Goal: Task Accomplishment & Management: Complete application form

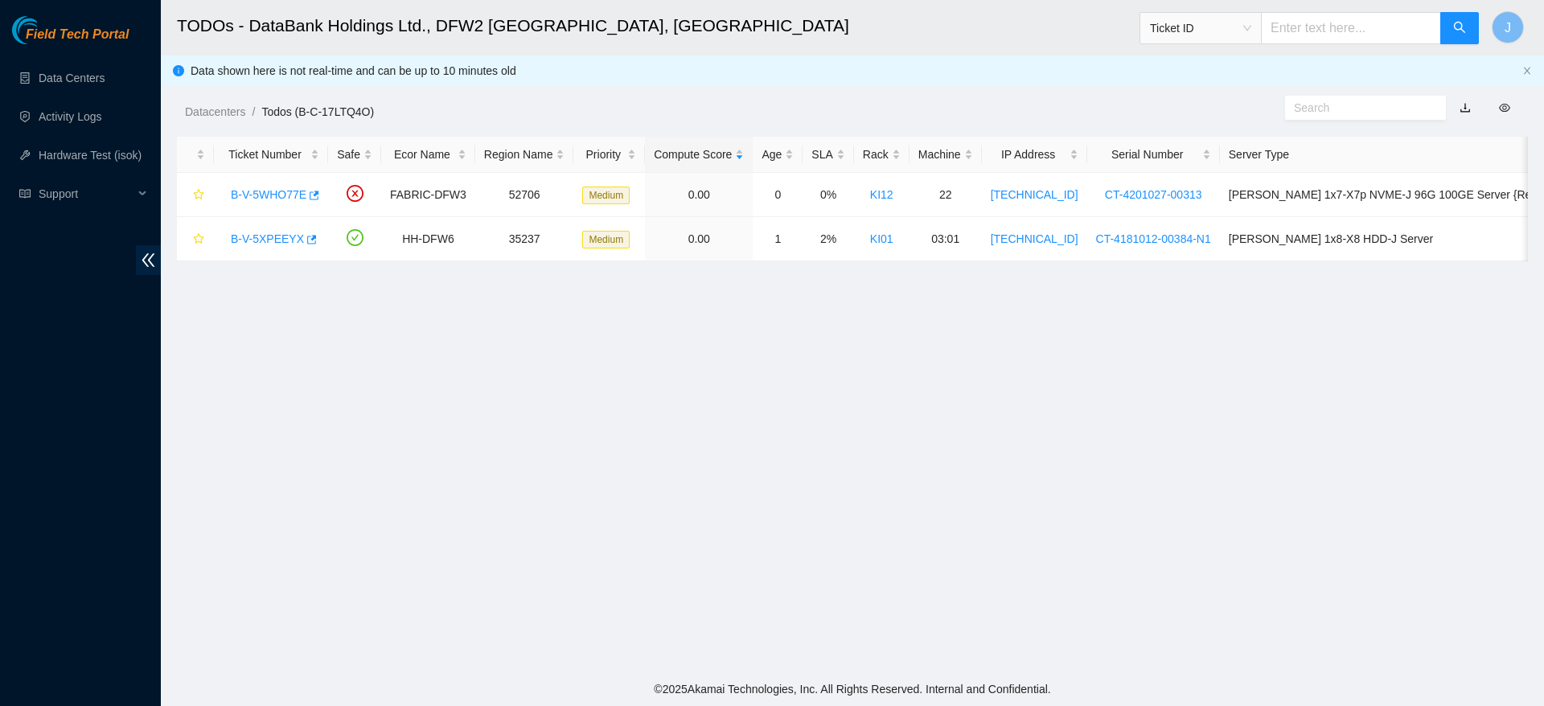
click at [1046, 431] on main "TODOs - DataBank Holdings Ltd., DFW2 Richardson, TX Ticket ID J Data shown here…" at bounding box center [852, 336] width 1383 height 672
click at [284, 196] on link "B-V-5WHO77E" at bounding box center [269, 194] width 76 height 13
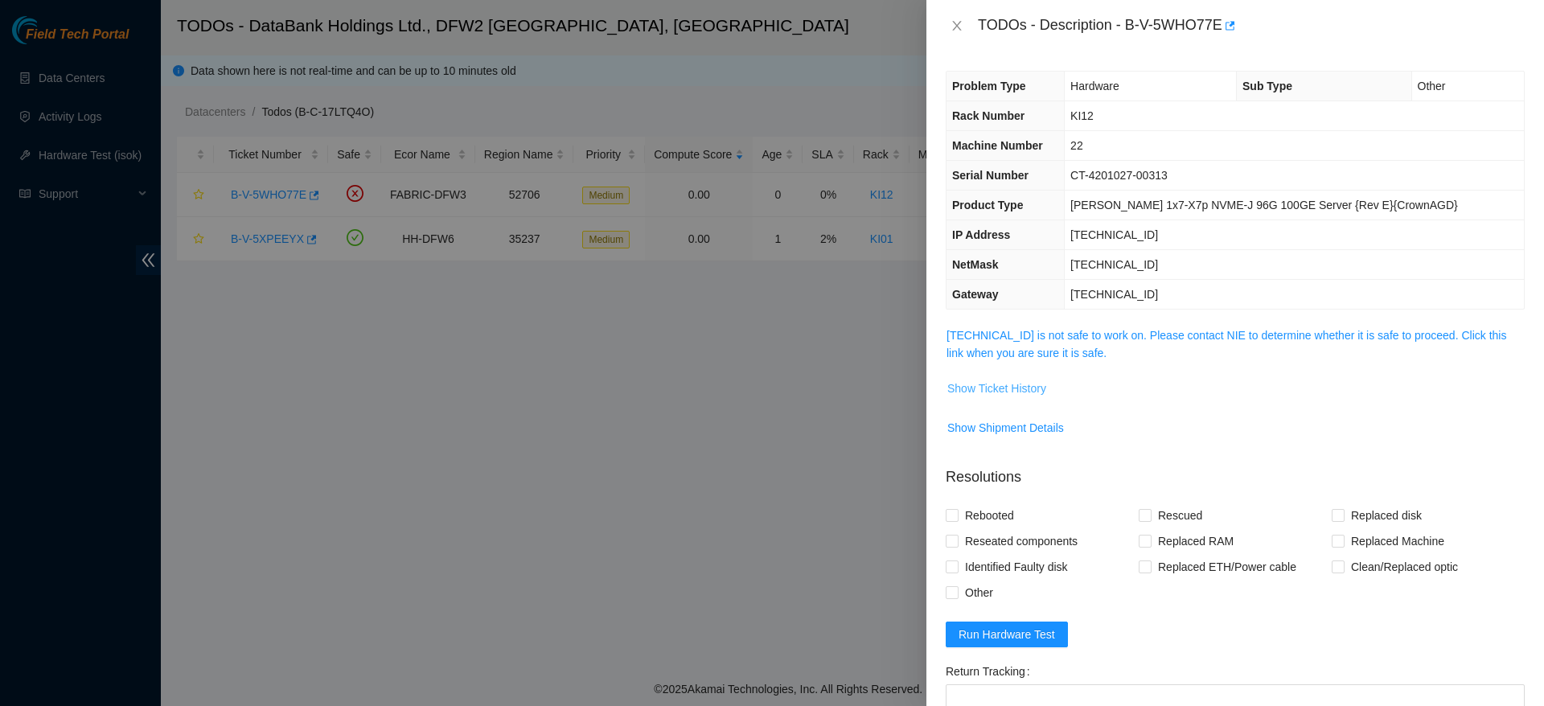
click at [1014, 380] on span "Show Ticket History" at bounding box center [996, 389] width 99 height 18
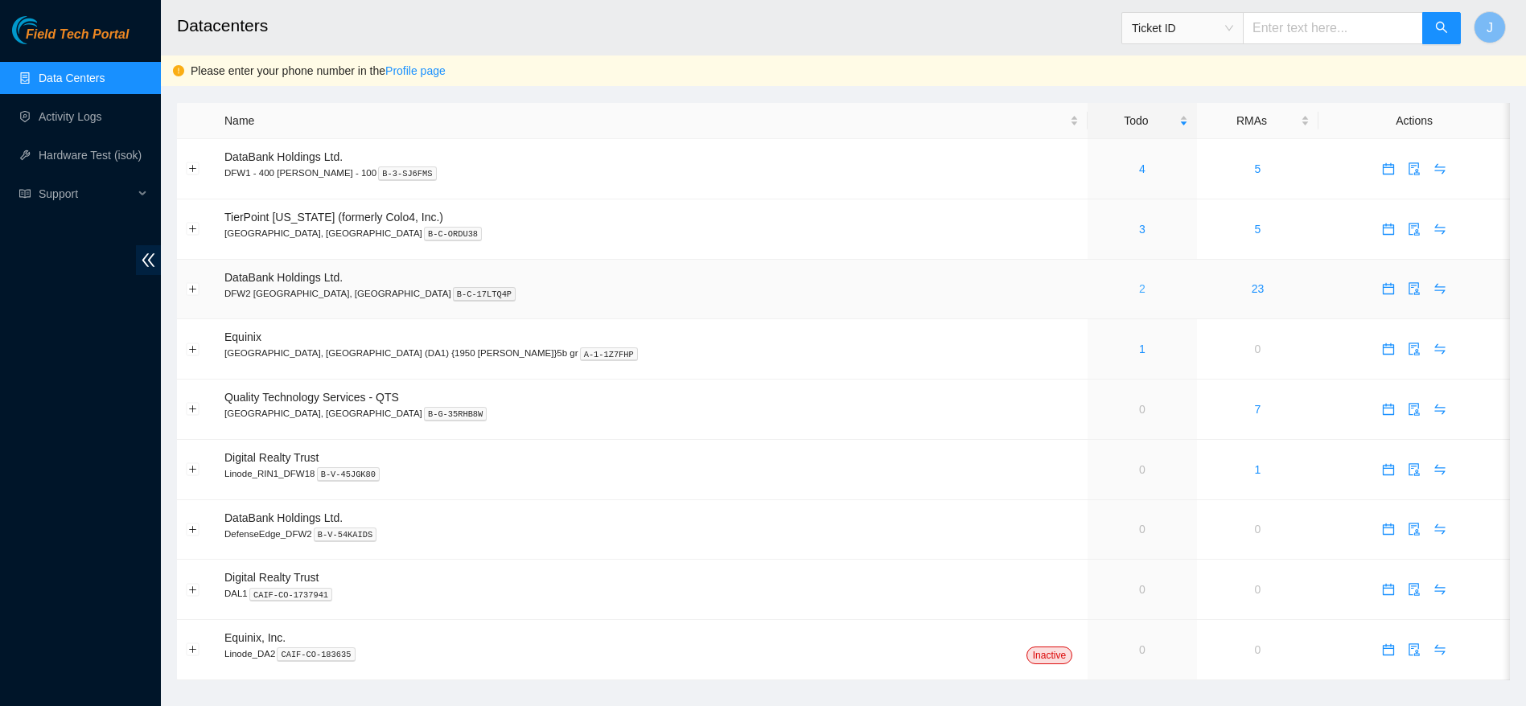
click at [1139, 290] on link "2" at bounding box center [1142, 288] width 6 height 13
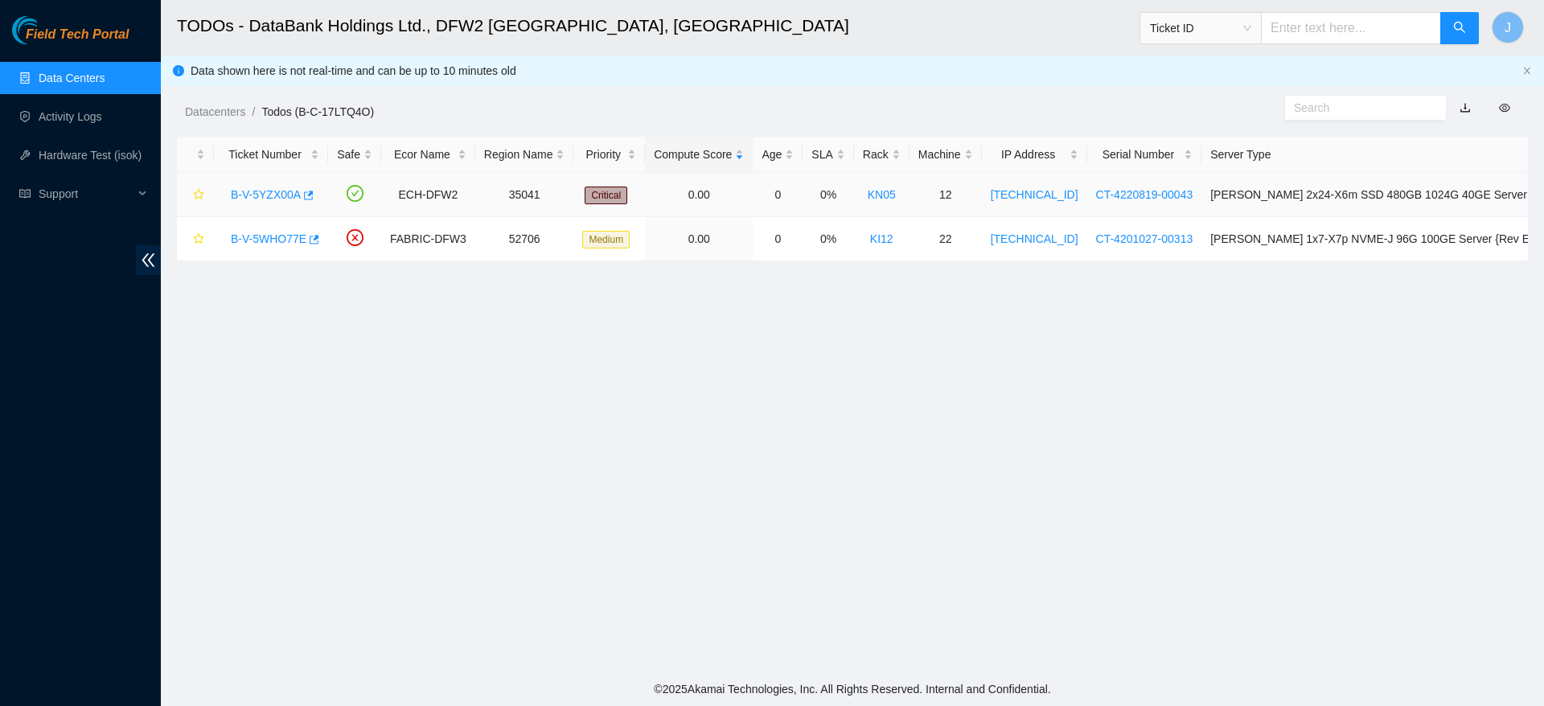
click at [284, 189] on link "B-V-5YZX00A" at bounding box center [266, 194] width 70 height 13
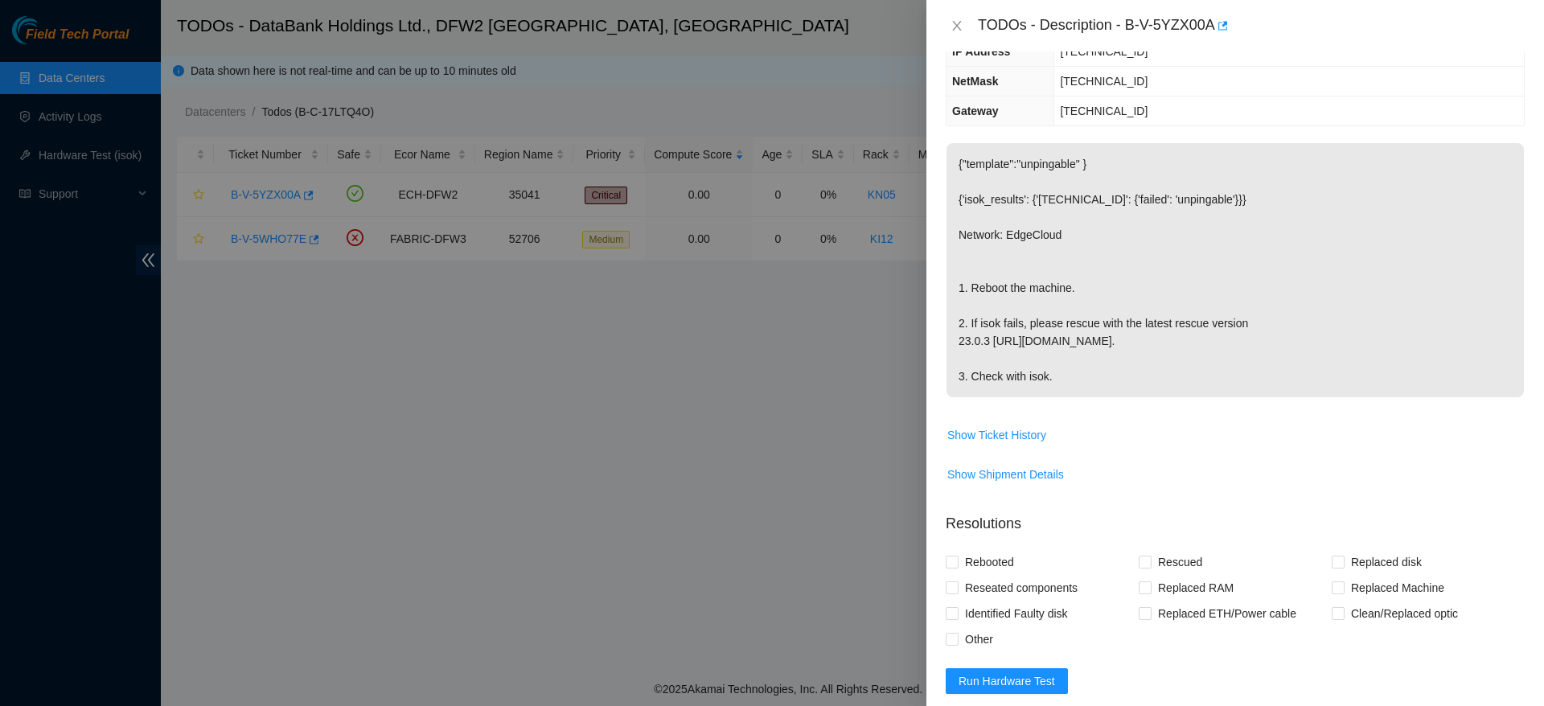
scroll to position [548, 0]
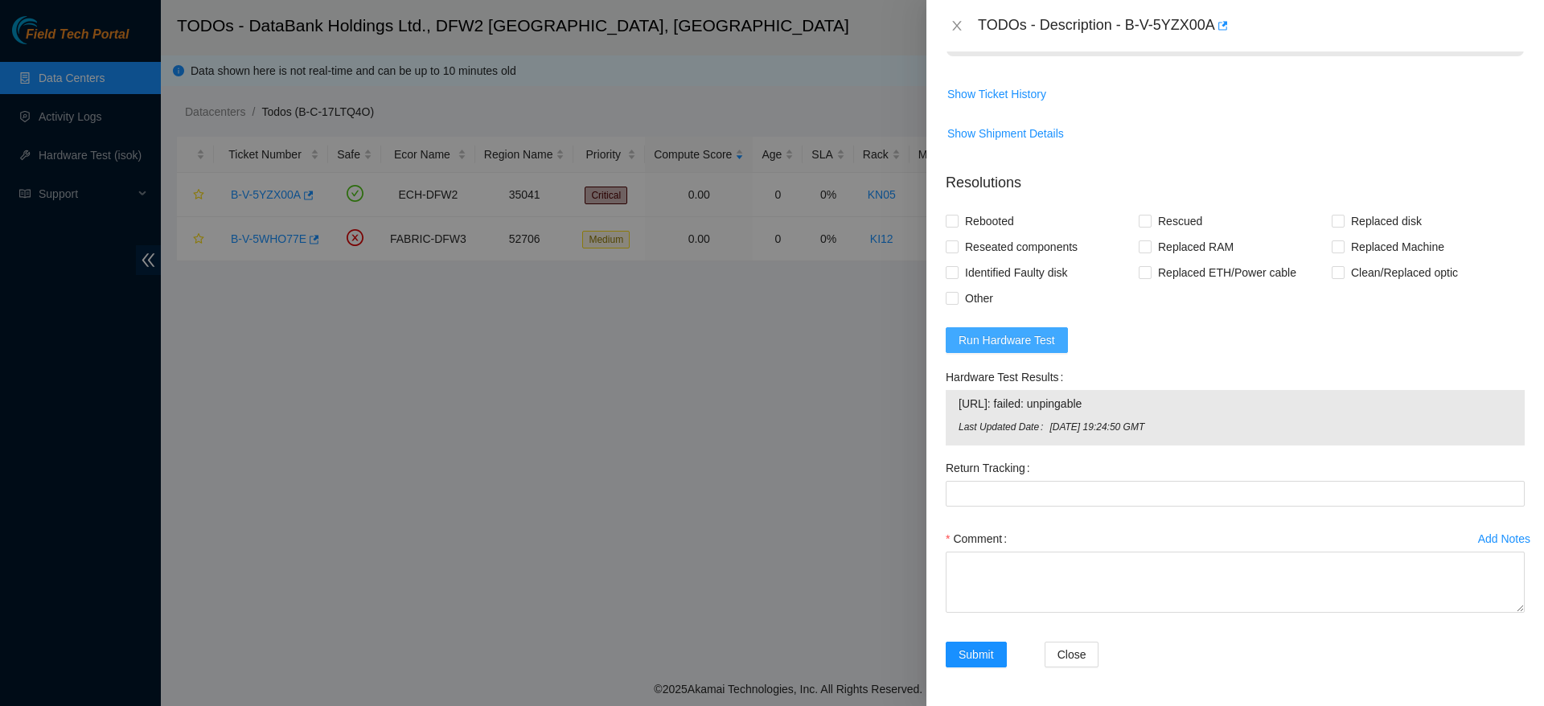
click at [1023, 333] on span "Run Hardware Test" at bounding box center [1007, 340] width 97 height 18
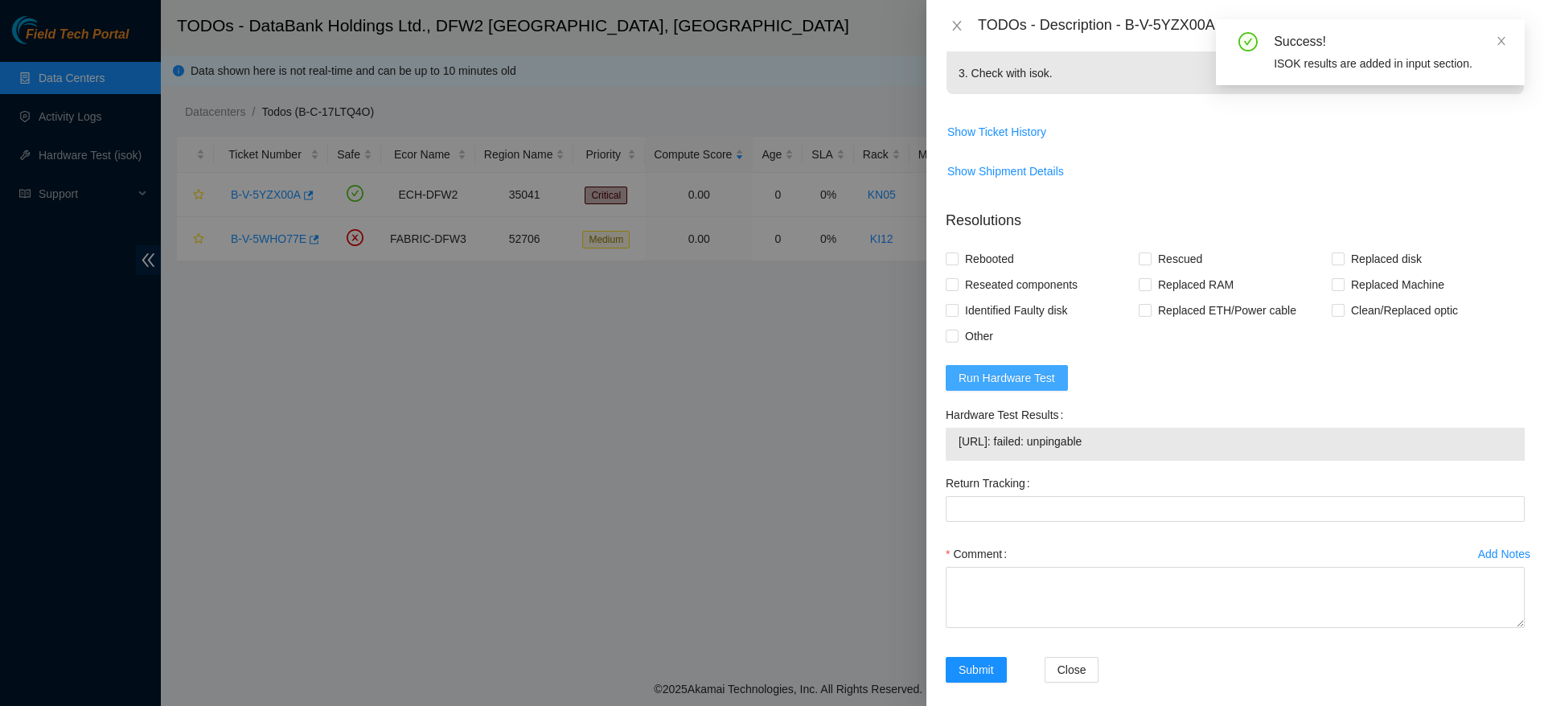
scroll to position [525, 0]
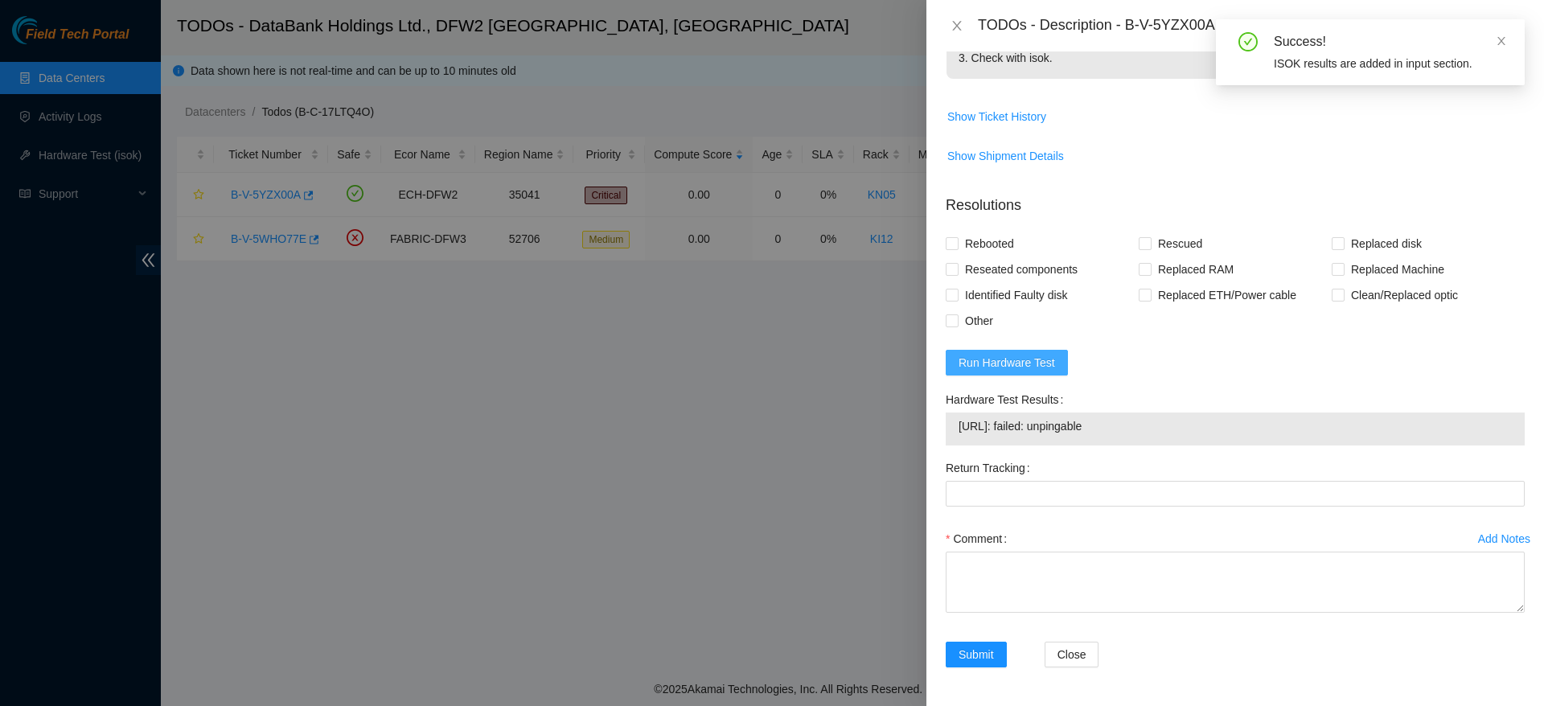
click at [1013, 361] on span "Run Hardware Test" at bounding box center [1007, 363] width 97 height 18
click at [1009, 355] on span "Run Hardware Test" at bounding box center [1007, 363] width 97 height 18
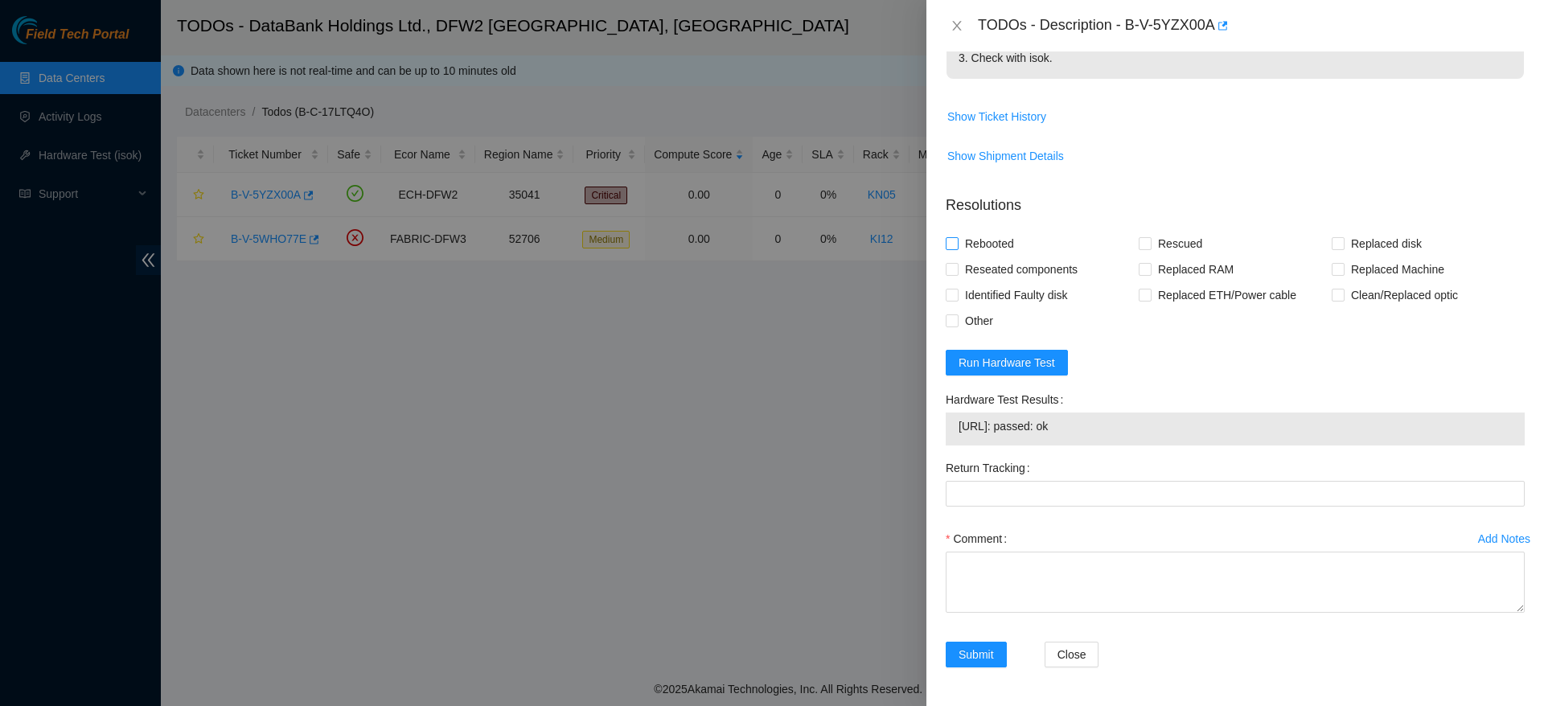
click at [990, 237] on span "Rebooted" at bounding box center [990, 244] width 62 height 26
click at [957, 237] on input "Rebooted" at bounding box center [951, 242] width 11 height 11
checkbox input "true"
click at [1198, 245] on span "Rescued" at bounding box center [1180, 244] width 57 height 26
click at [1150, 245] on input "Rescued" at bounding box center [1144, 242] width 11 height 11
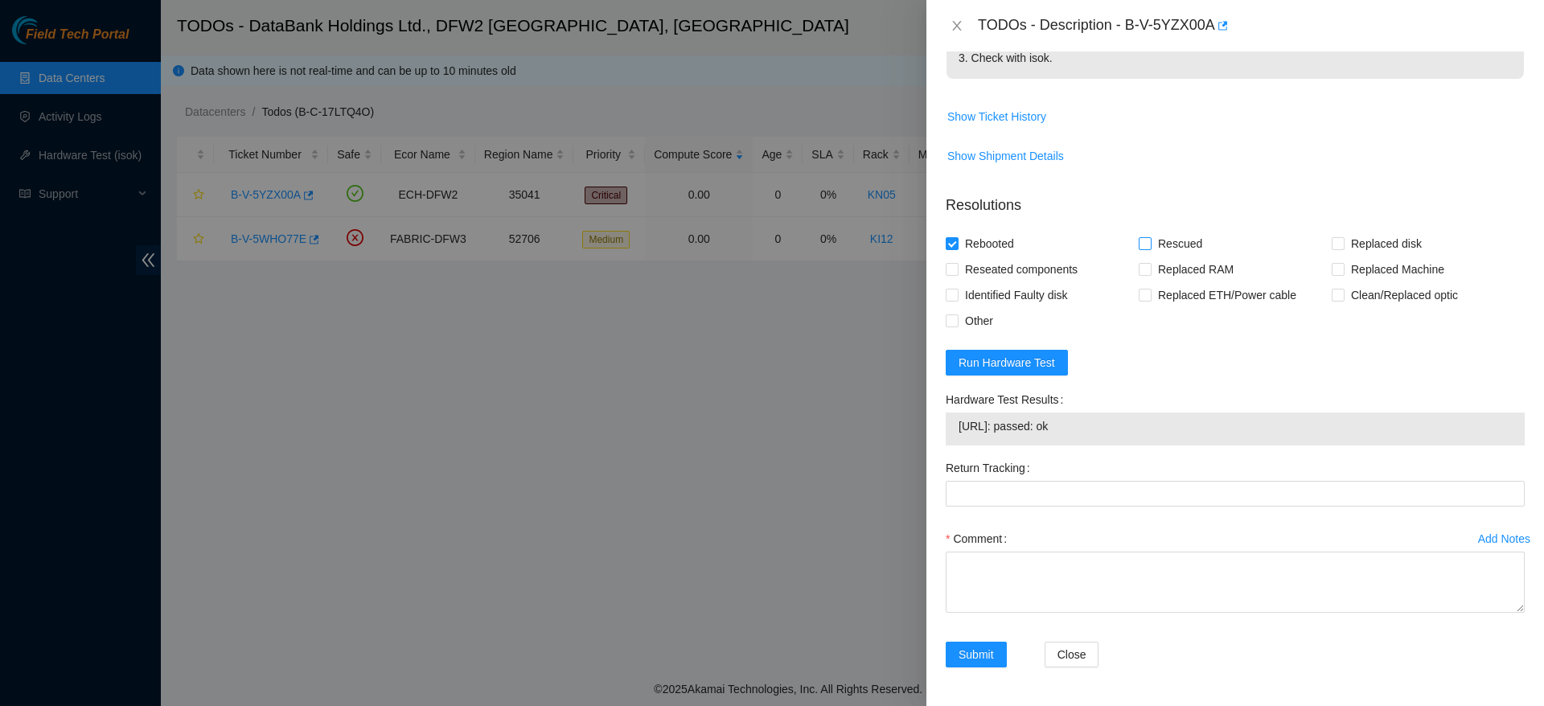
checkbox input "true"
click at [1124, 583] on textarea "Comment" at bounding box center [1235, 582] width 579 height 61
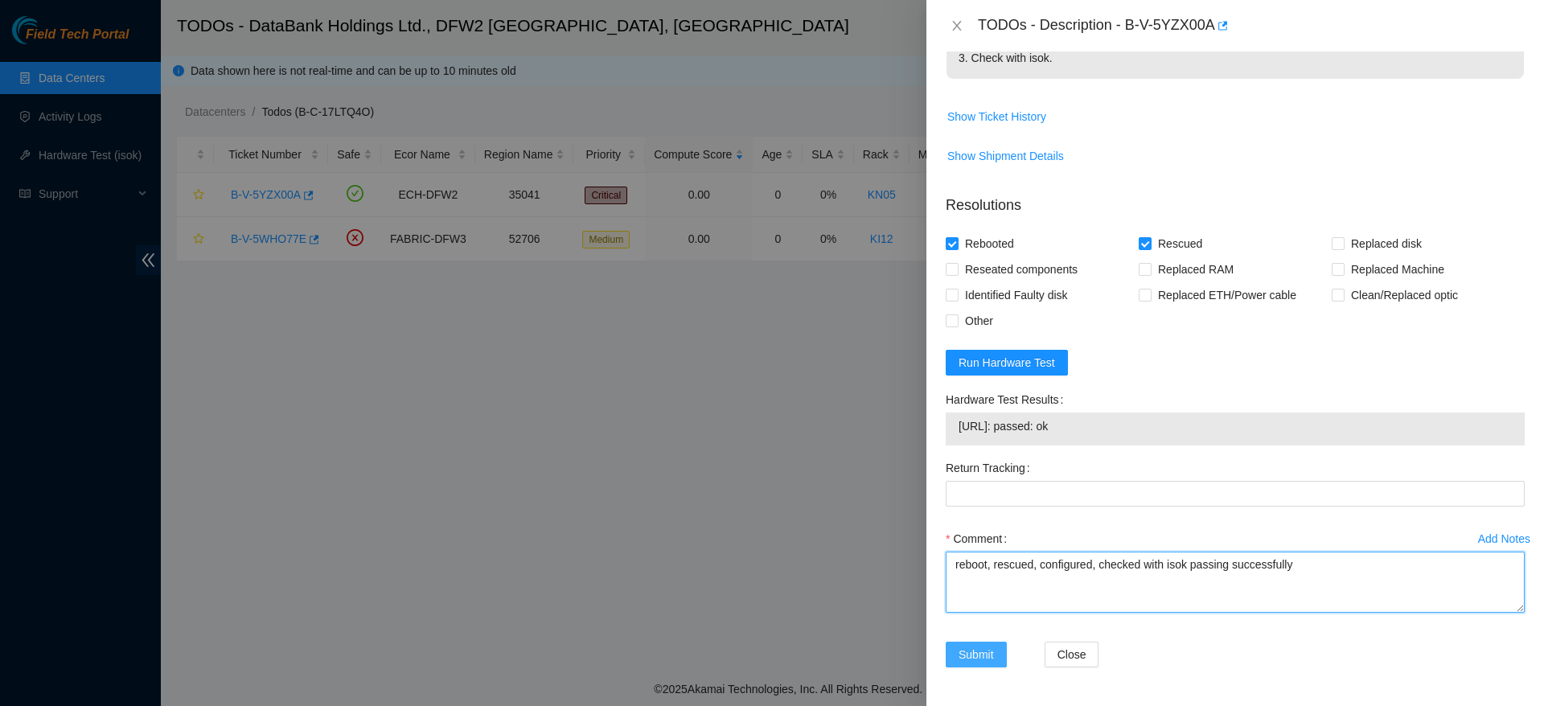
type textarea "reboot, rescued, configured, checked with isok passing successfully"
click at [987, 659] on span "Submit" at bounding box center [976, 655] width 35 height 18
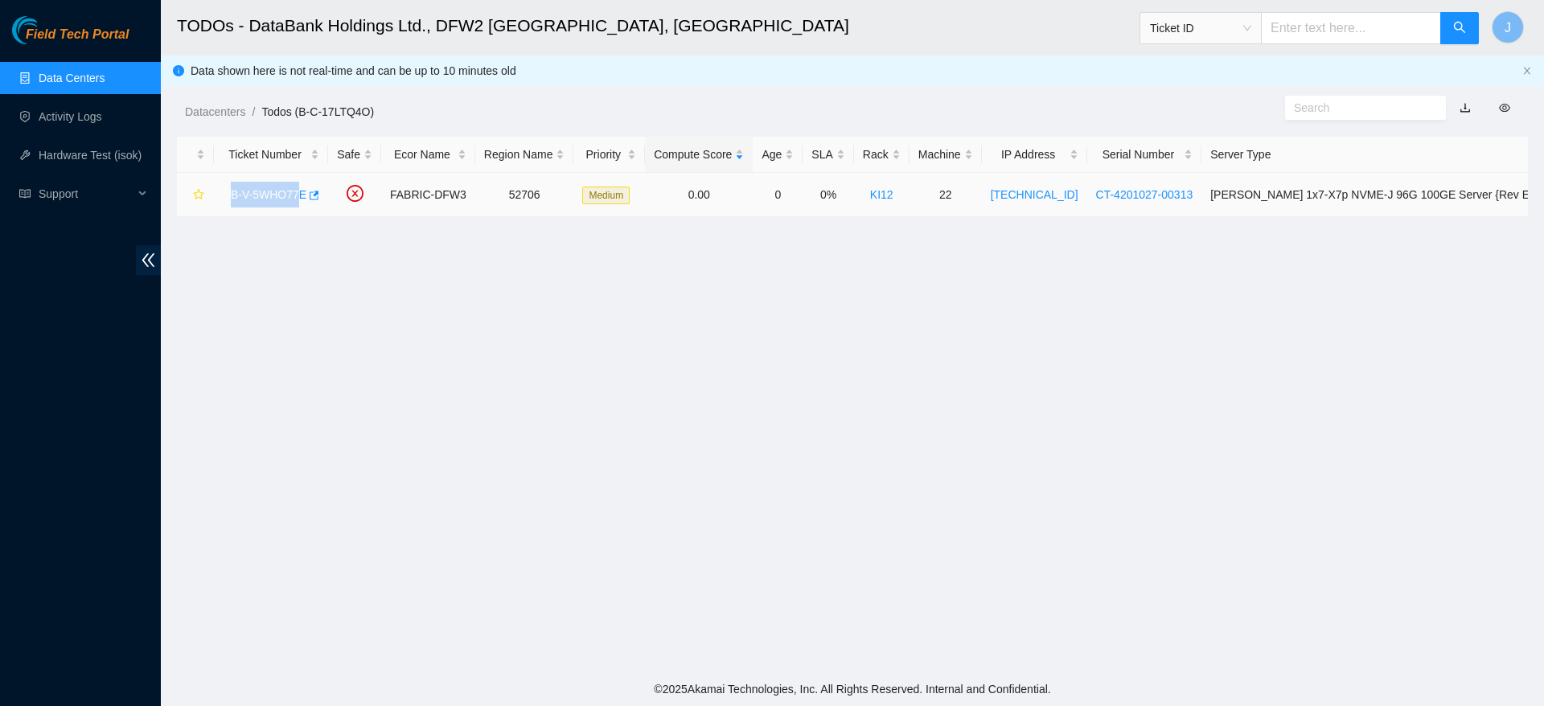
drag, startPoint x: 227, startPoint y: 191, endPoint x: 297, endPoint y: 200, distance: 70.6
click at [297, 200] on div "B-V-5WHO77E" at bounding box center [271, 195] width 97 height 26
copy link "B-V-5WHO77"
click at [282, 270] on main "TODOs - DataBank Holdings Ltd., DFW2 Richardson, TX Ticket ID J Data shown here…" at bounding box center [852, 336] width 1383 height 672
drag, startPoint x: 217, startPoint y: 203, endPoint x: 305, endPoint y: 210, distance: 87.9
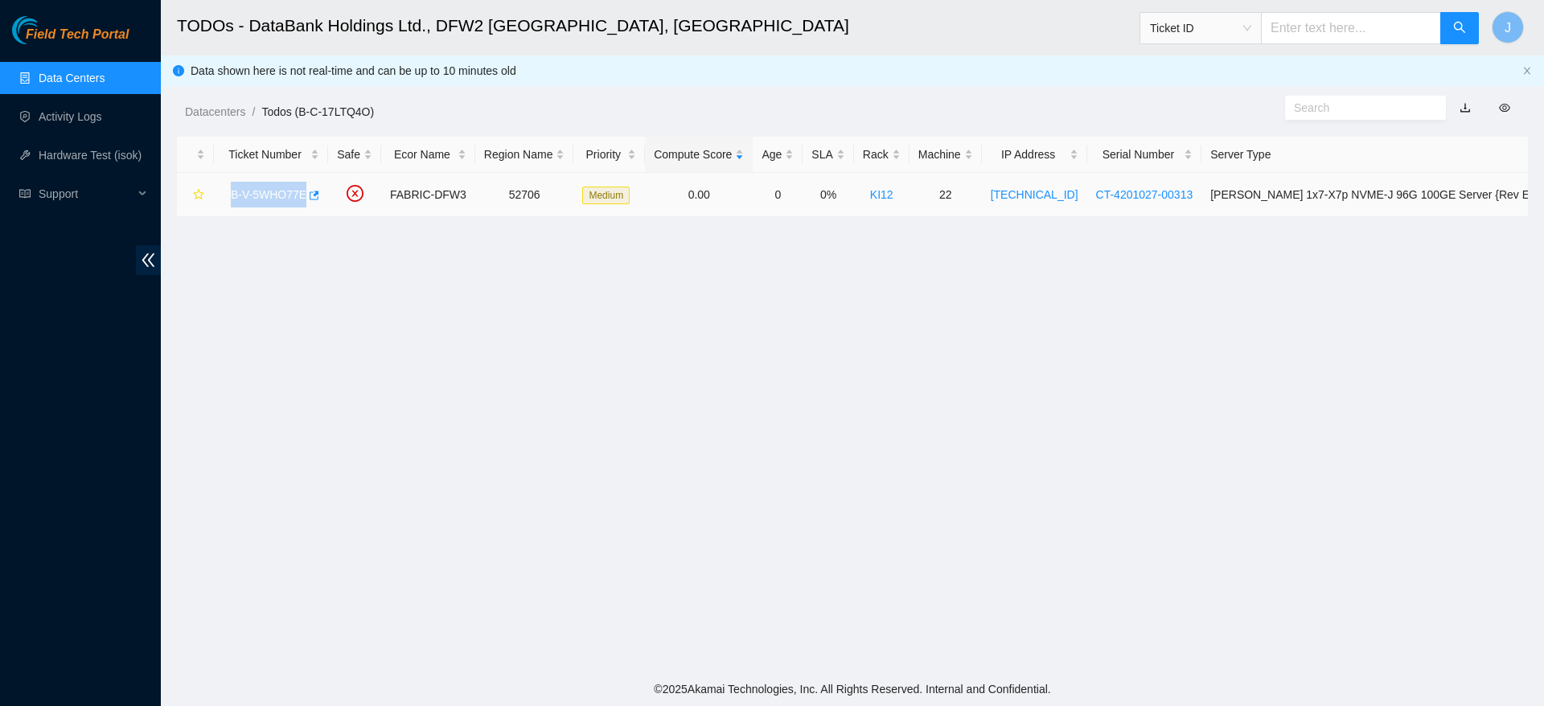
click at [305, 210] on td "B-V-5WHO77E" at bounding box center [271, 195] width 114 height 44
copy link "B-V-5WHO77E"
click at [1504, 297] on main "TODOs - DataBank Holdings Ltd., DFW2 Richardson, TX Ticket ID J Data shown here…" at bounding box center [852, 336] width 1383 height 672
click at [82, 72] on link "Data Centers" at bounding box center [72, 78] width 66 height 13
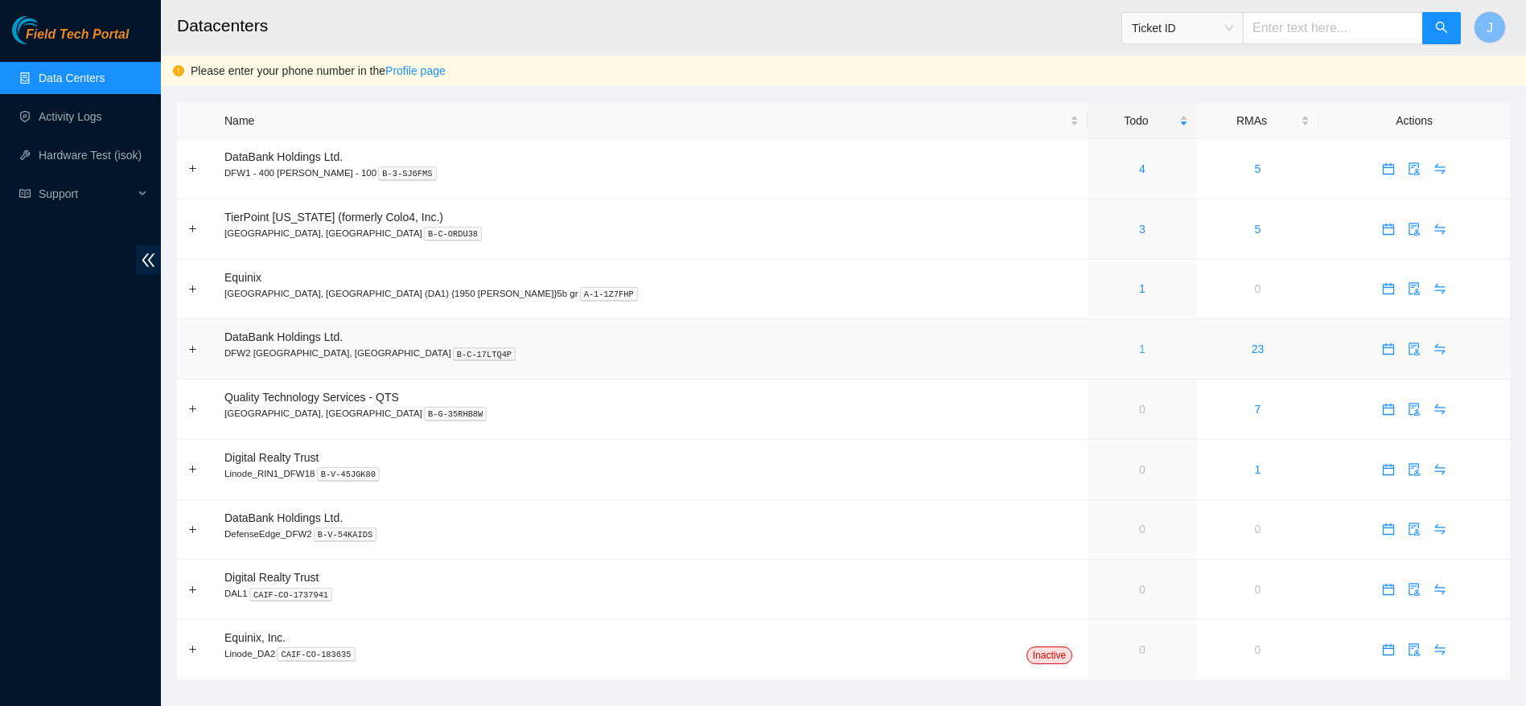
click at [1139, 343] on link "1" at bounding box center [1142, 349] width 6 height 13
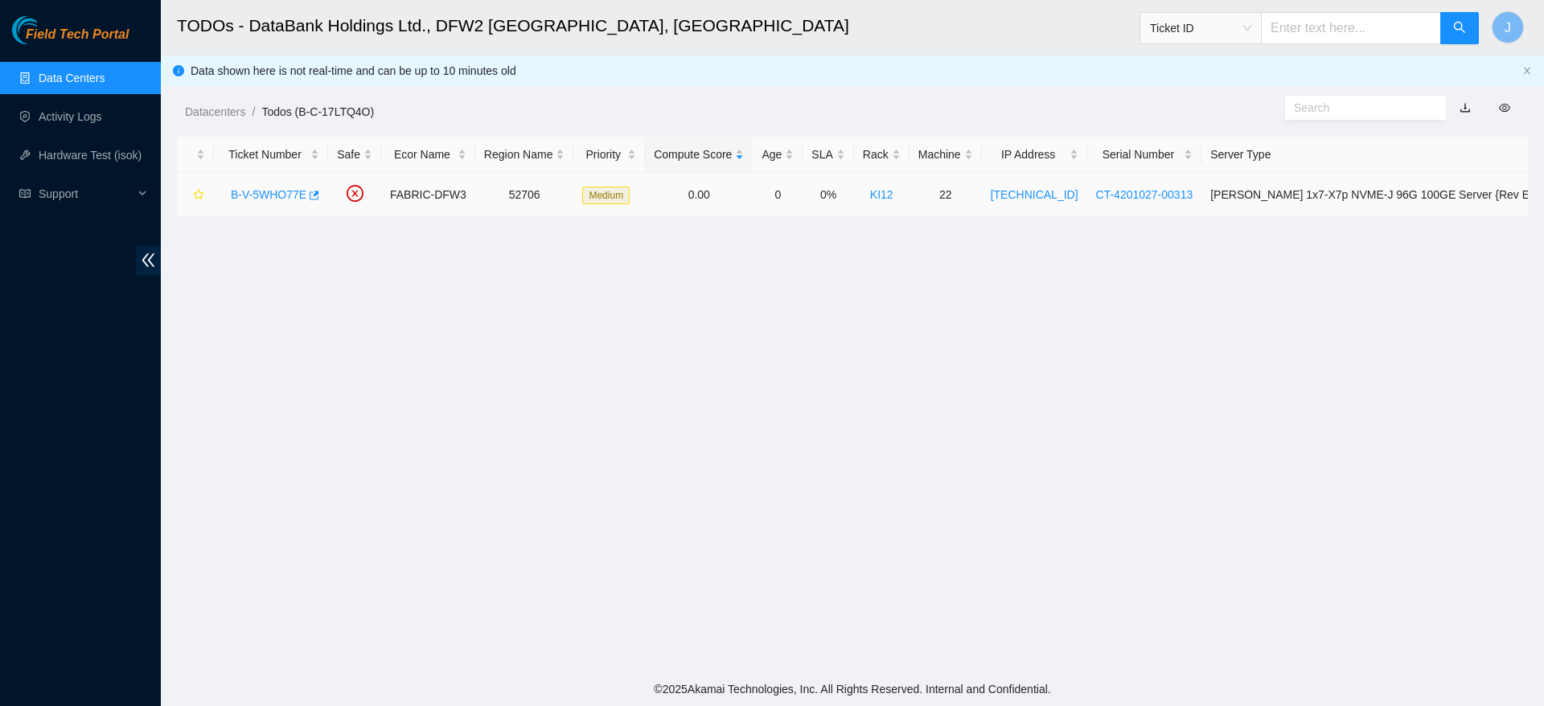
click at [263, 198] on link "B-V-5WHO77E" at bounding box center [269, 194] width 76 height 13
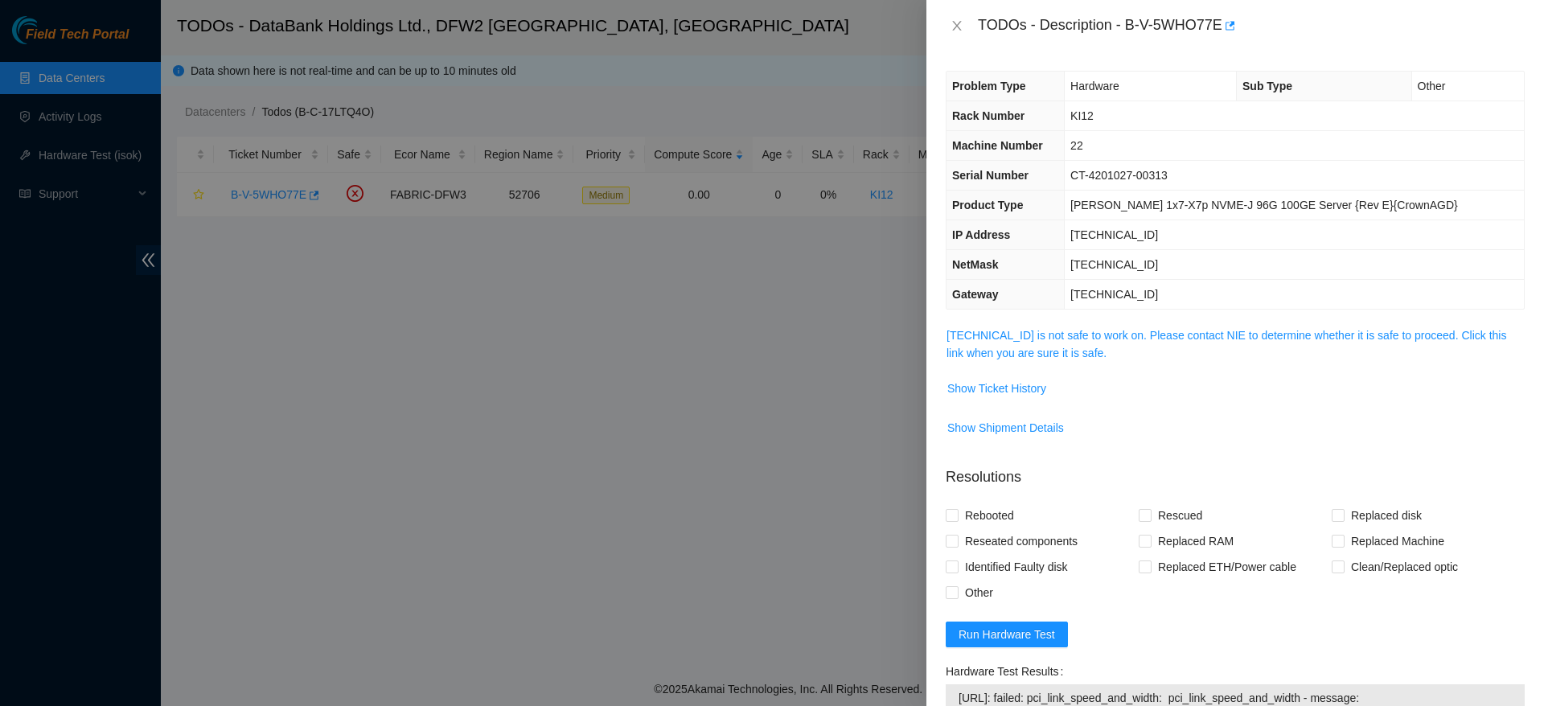
click at [263, 198] on div at bounding box center [772, 353] width 1544 height 706
click at [968, 397] on button "Show Ticket History" at bounding box center [997, 389] width 101 height 26
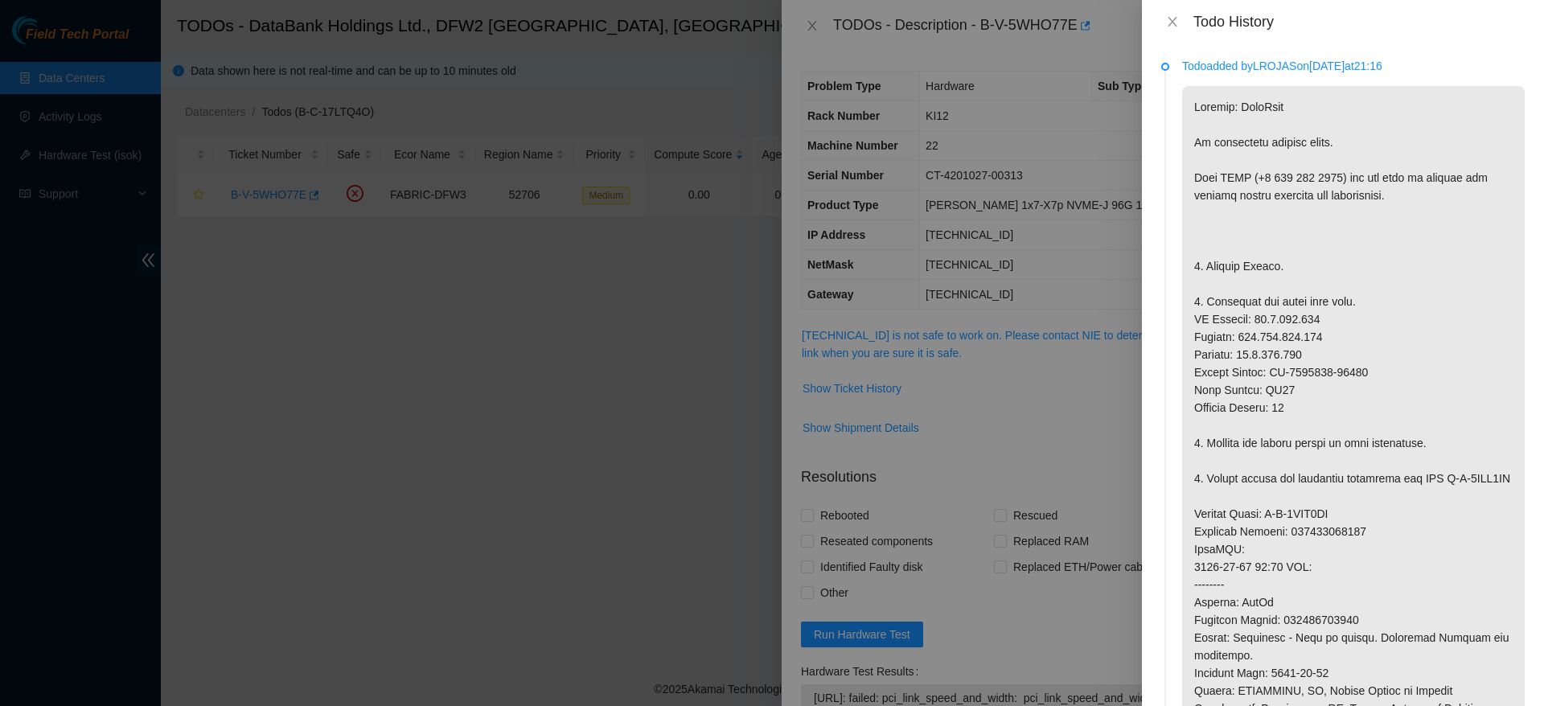
click at [1184, 428] on p at bounding box center [1353, 558] width 343 height 944
click at [1172, 27] on icon "close" at bounding box center [1172, 21] width 13 height 13
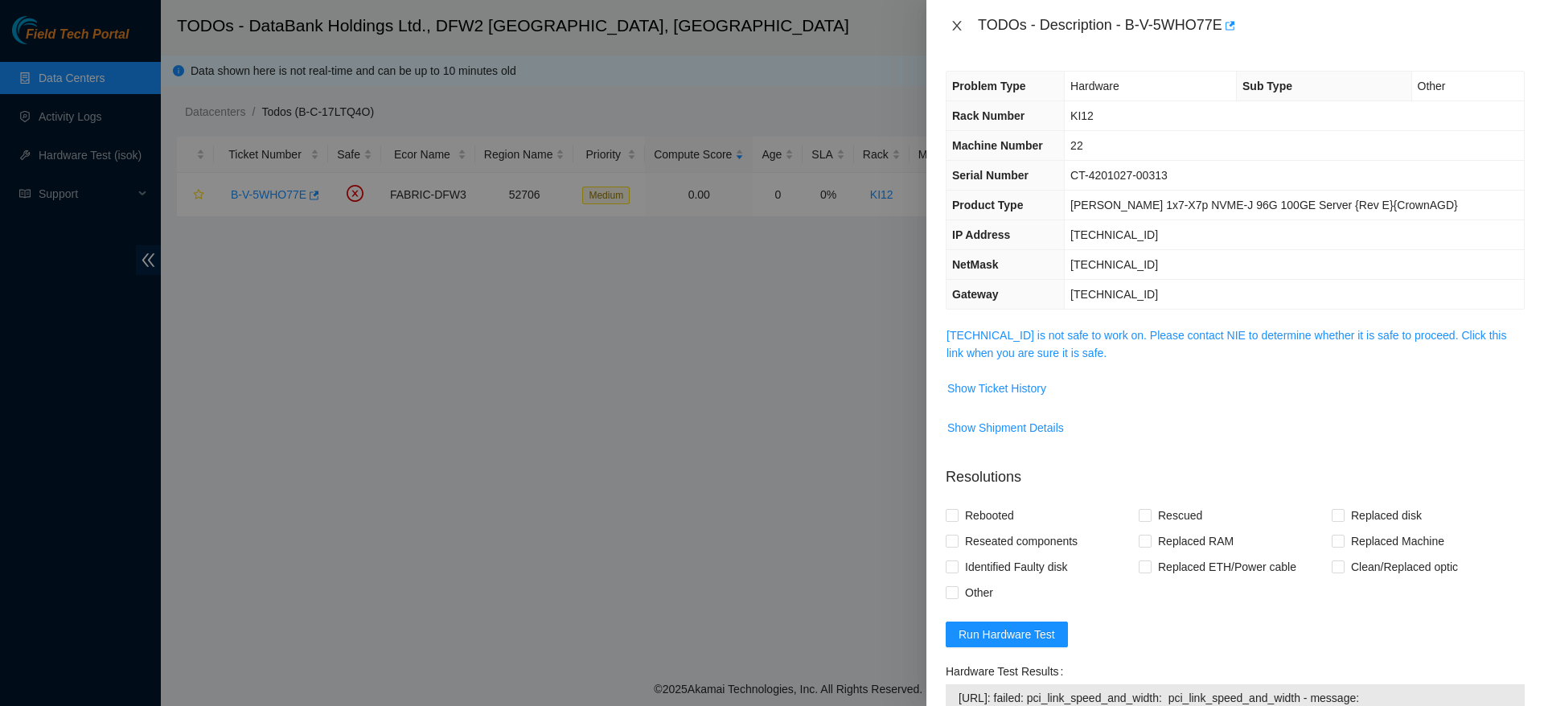
click at [961, 26] on icon "close" at bounding box center [957, 25] width 13 height 13
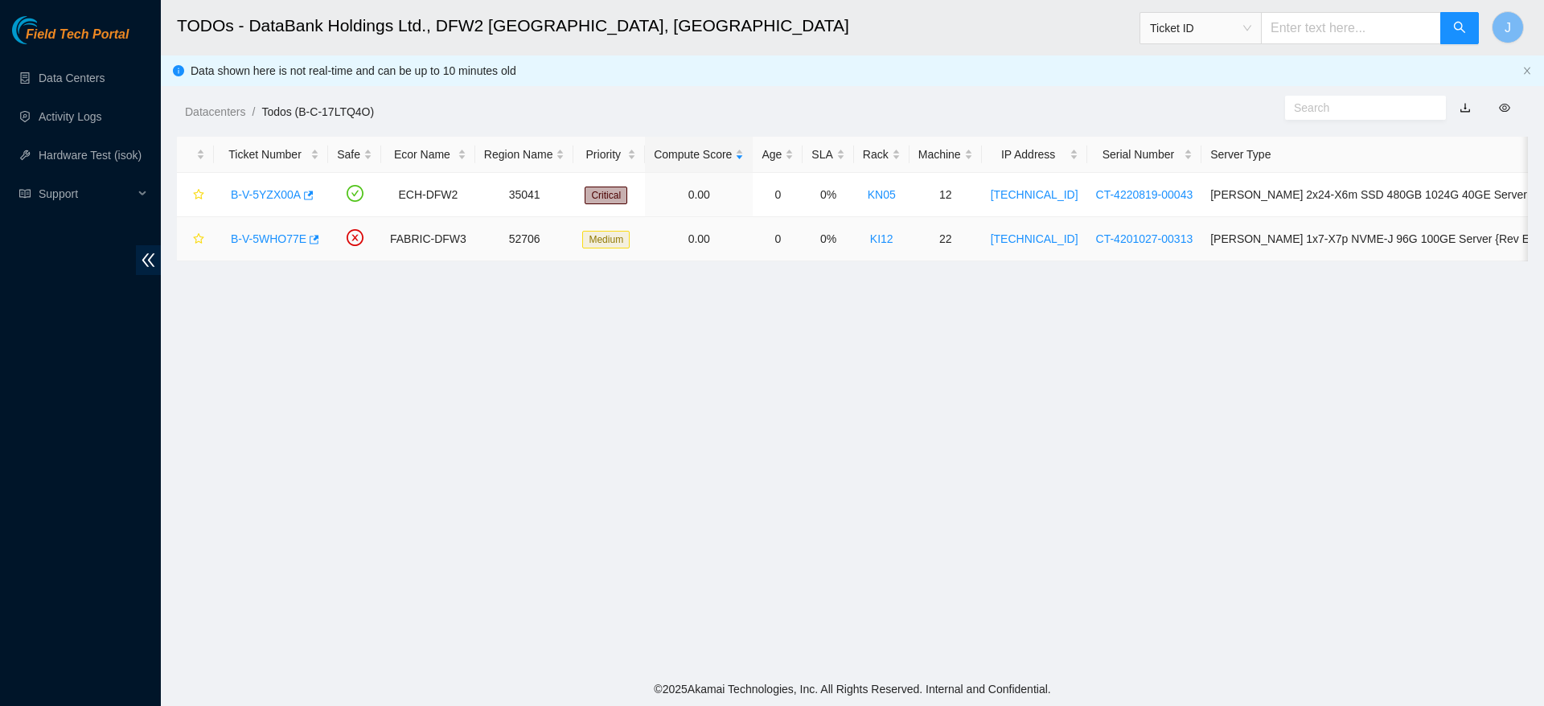
click at [277, 240] on link "B-V-5WHO77E" at bounding box center [269, 238] width 76 height 13
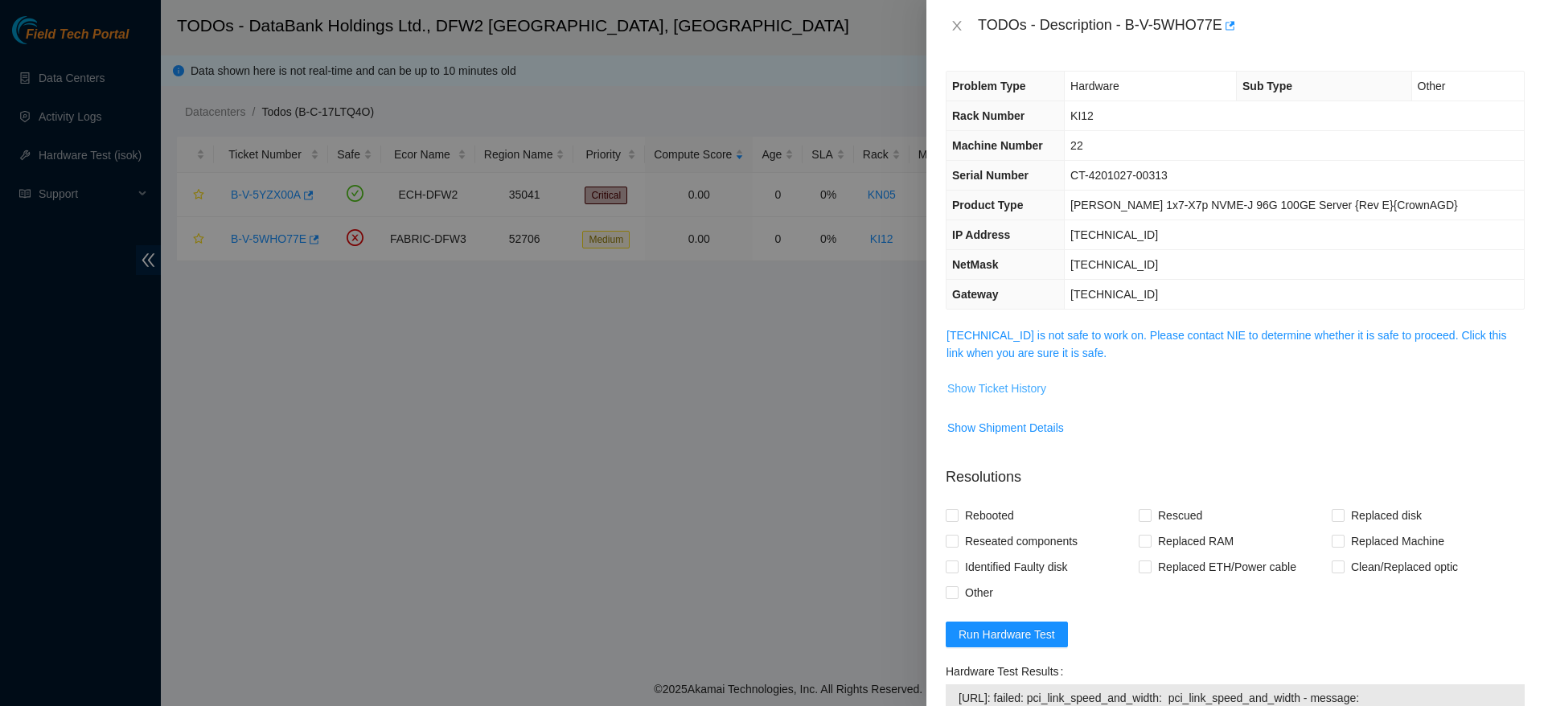
click at [1014, 396] on span "Show Ticket History" at bounding box center [996, 389] width 99 height 18
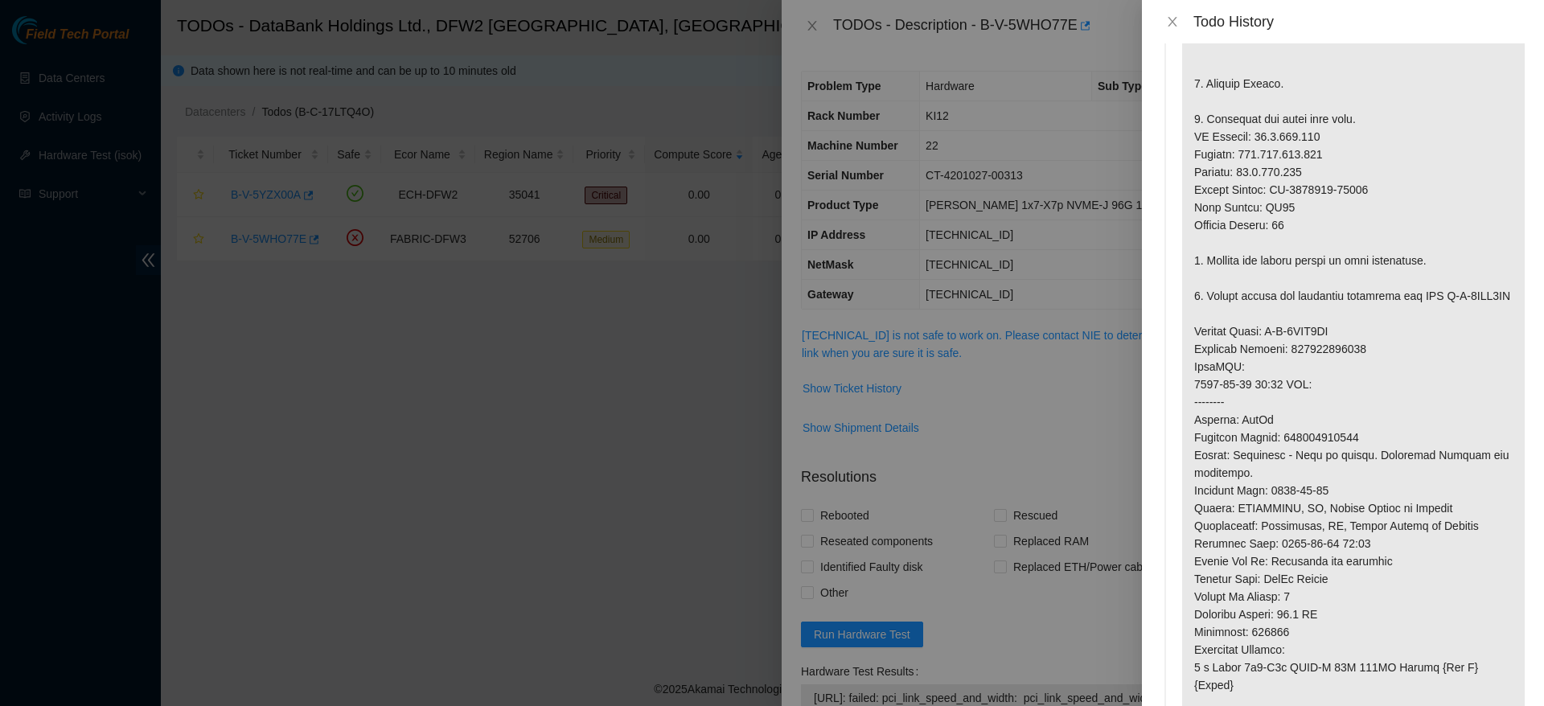
scroll to position [188, 0]
click at [1173, 18] on icon "close" at bounding box center [1172, 21] width 13 height 13
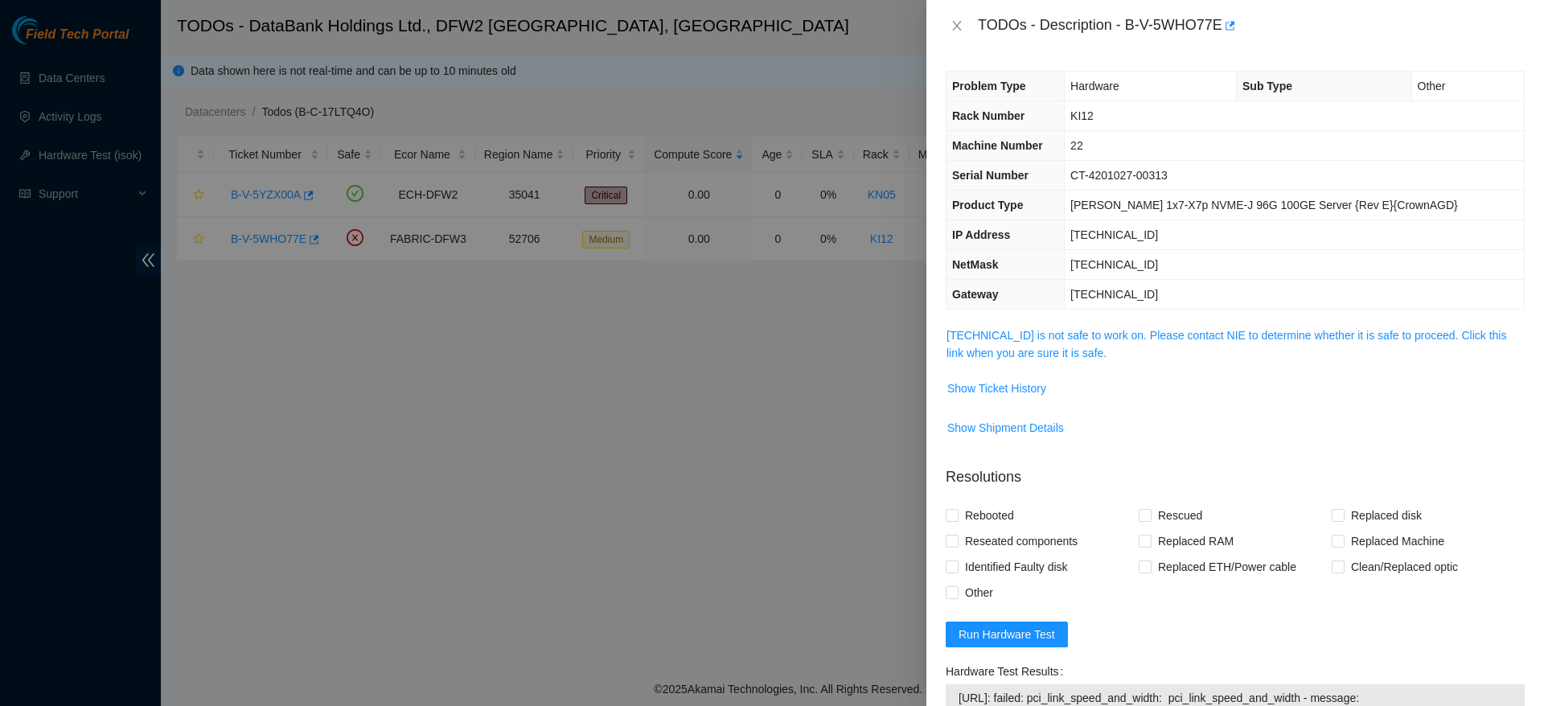
click at [955, 14] on div "TODOs - Description - B-V-5WHO77E" at bounding box center [1235, 26] width 579 height 26
click at [955, 27] on icon "close" at bounding box center [957, 25] width 13 height 13
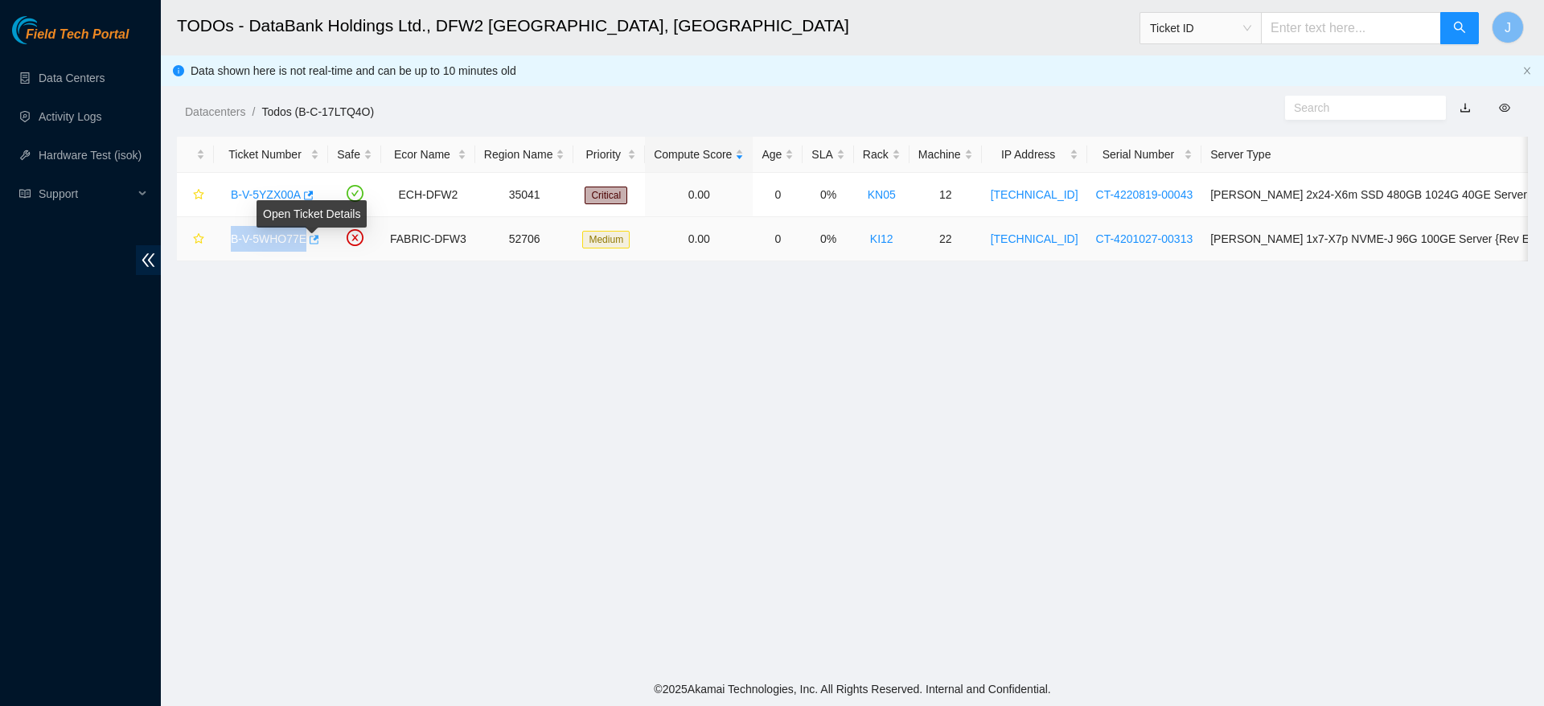
drag, startPoint x: 225, startPoint y: 232, endPoint x: 305, endPoint y: 249, distance: 81.4
click at [305, 249] on div "B-V-5WHO77E" at bounding box center [271, 239] width 97 height 26
copy link "B-V-5WHO77E"
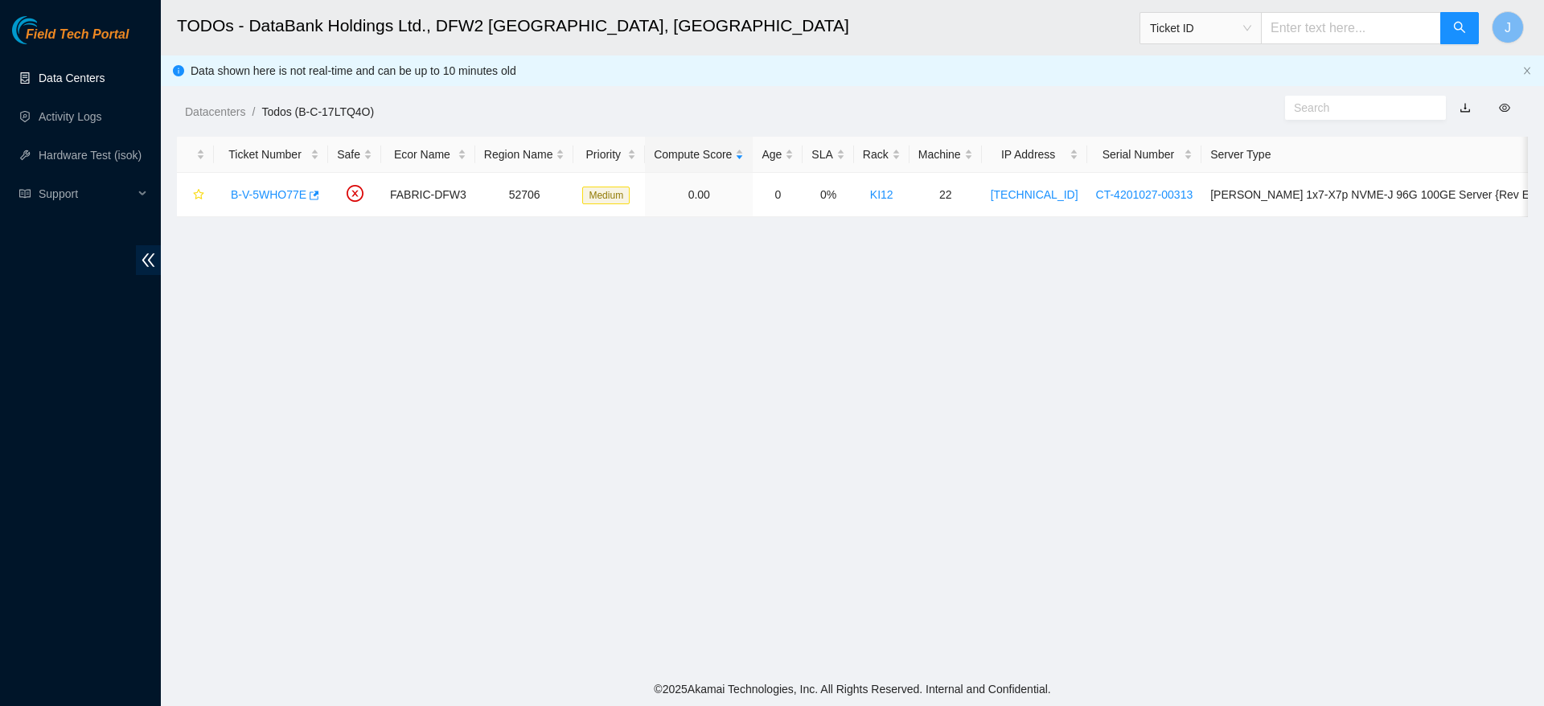
click at [65, 76] on link "Data Centers" at bounding box center [72, 78] width 66 height 13
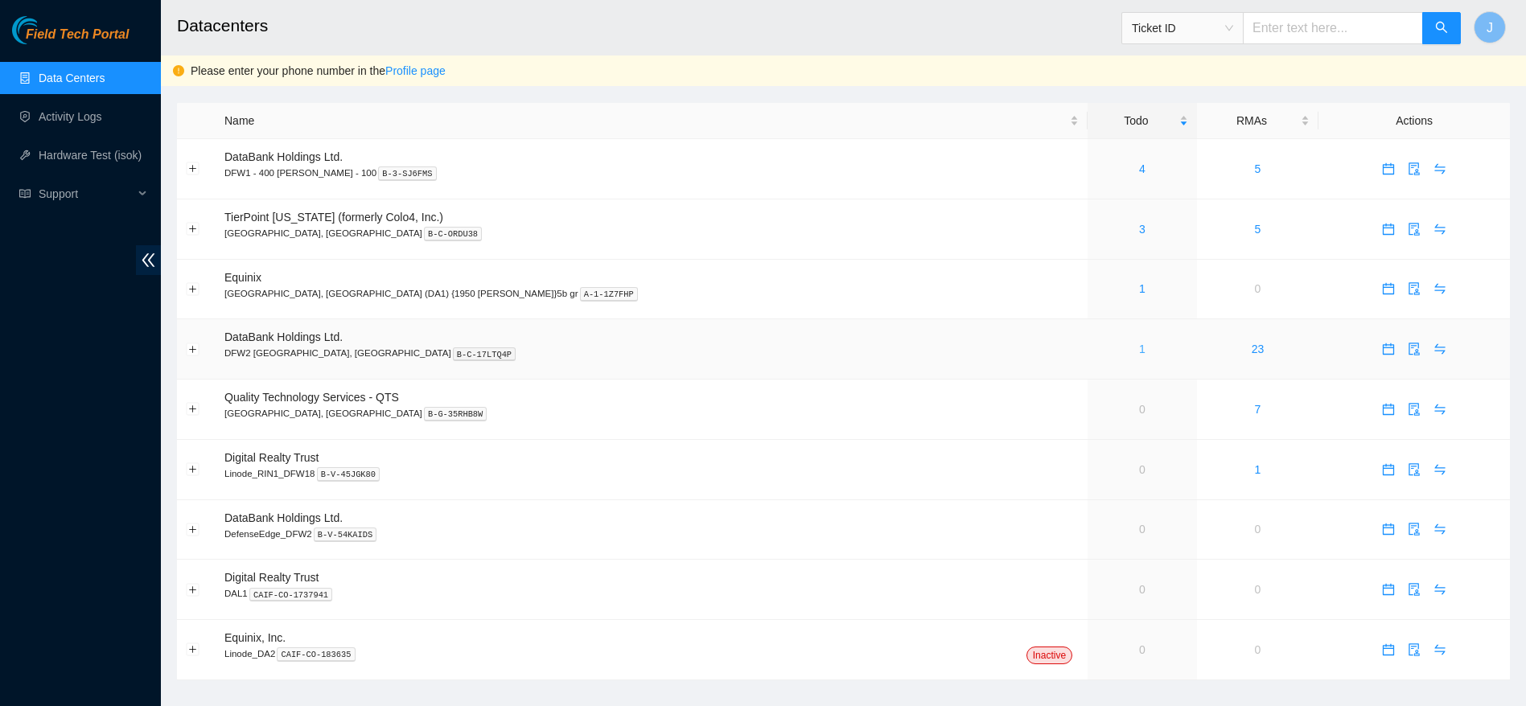
click at [1139, 349] on link "1" at bounding box center [1142, 349] width 6 height 13
